Goal: Task Accomplishment & Management: Manage account settings

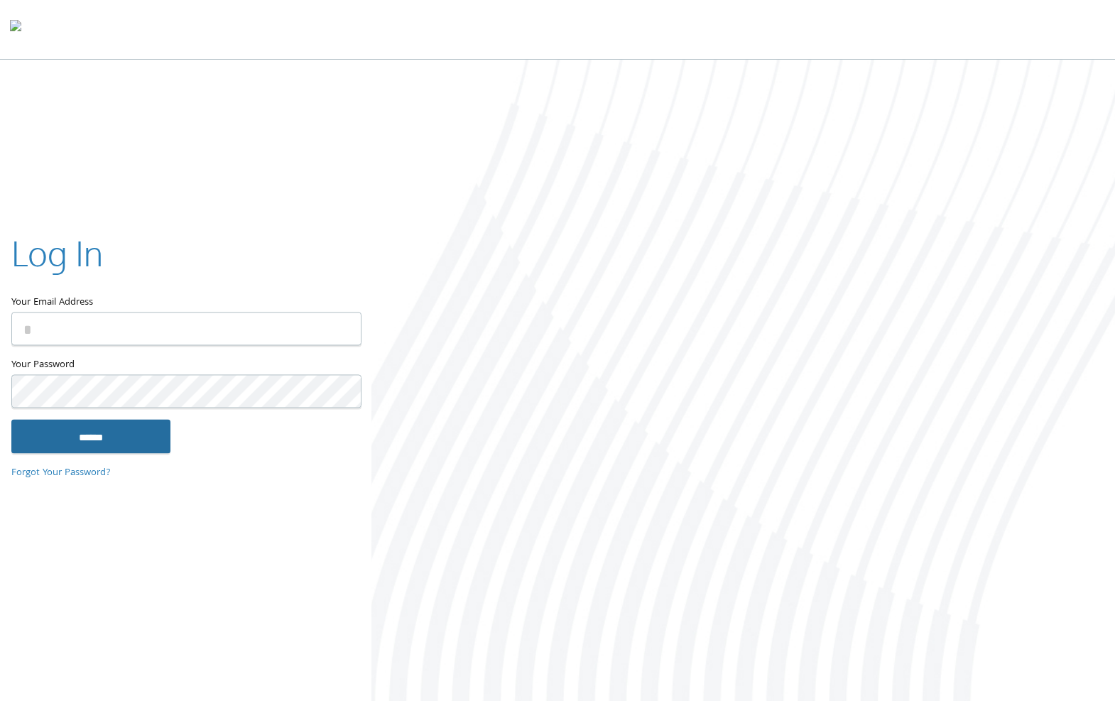
type input "**********"
click at [97, 442] on input "******" at bounding box center [90, 436] width 159 height 34
